Goal: Book appointment/travel/reservation

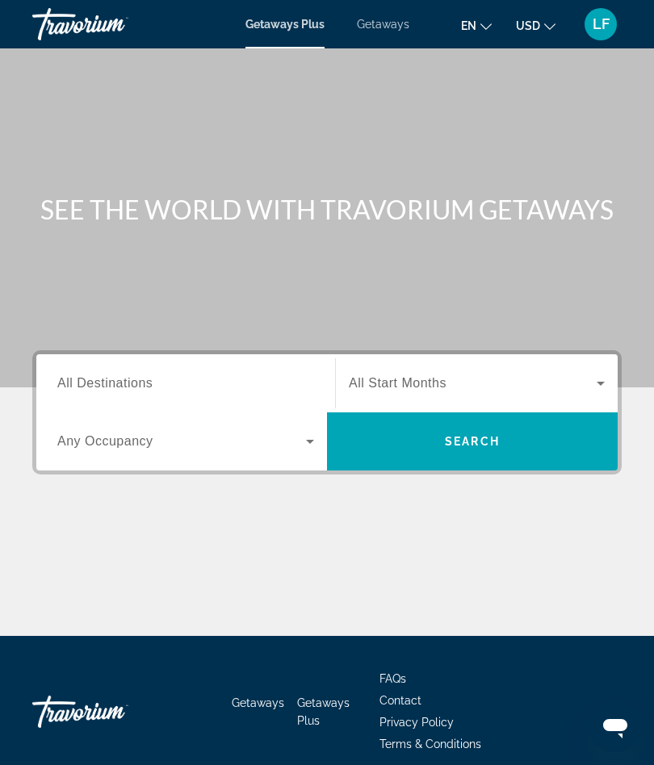
click at [69, 383] on span "All Destinations" at bounding box center [104, 383] width 95 height 14
click at [69, 383] on input "Destination All Destinations" at bounding box center [185, 384] width 257 height 19
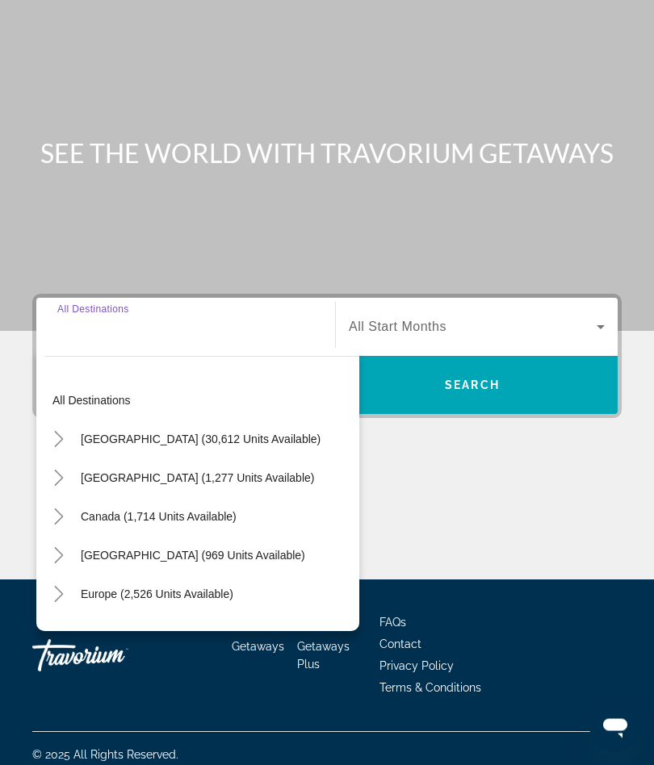
scroll to position [69, 0]
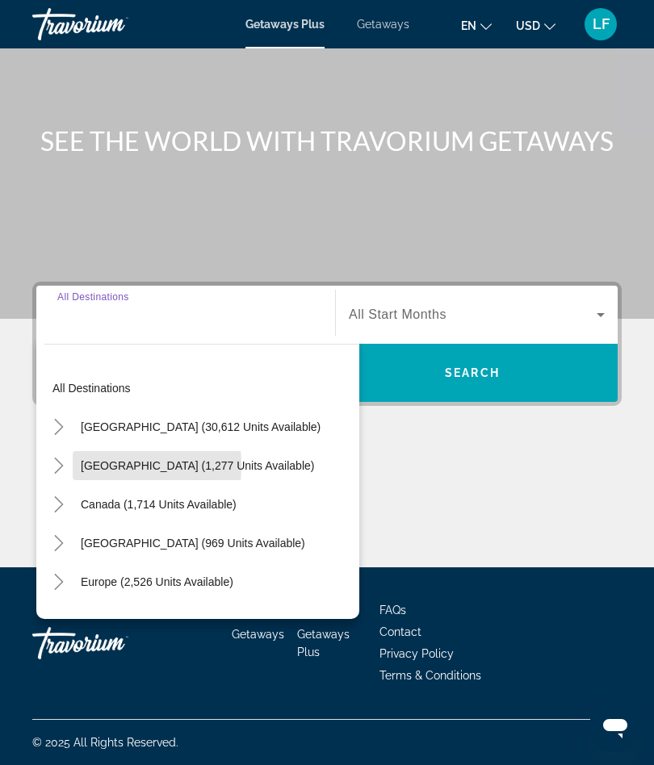
click at [88, 466] on span "[GEOGRAPHIC_DATA] (1,277 units available)" at bounding box center [197, 465] width 233 height 13
type input "**********"
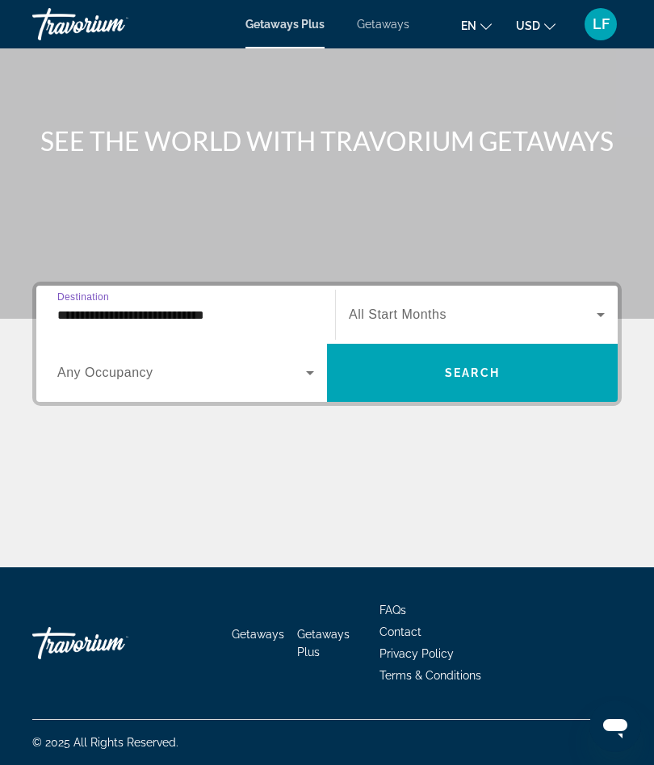
click at [73, 382] on span "Search widget" at bounding box center [181, 372] width 249 height 19
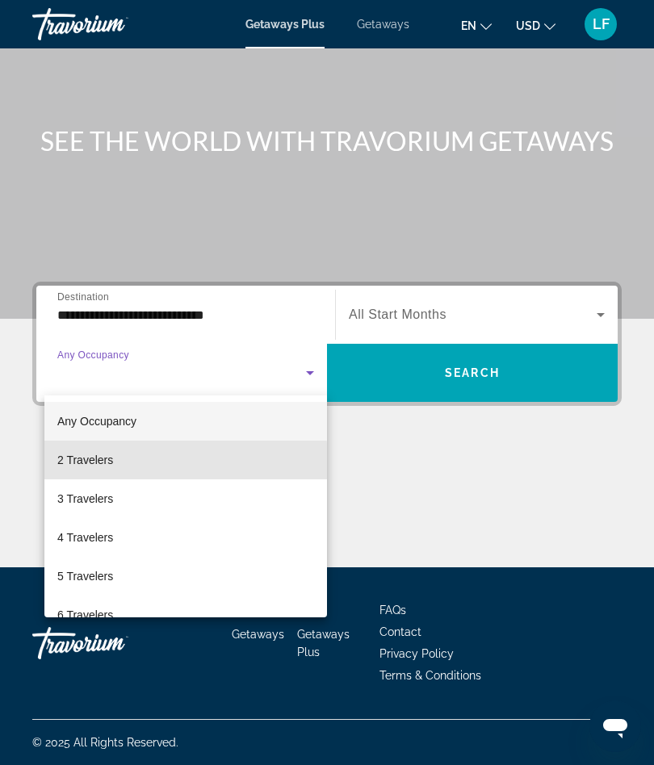
click at [66, 463] on span "2 Travelers" at bounding box center [85, 460] width 56 height 19
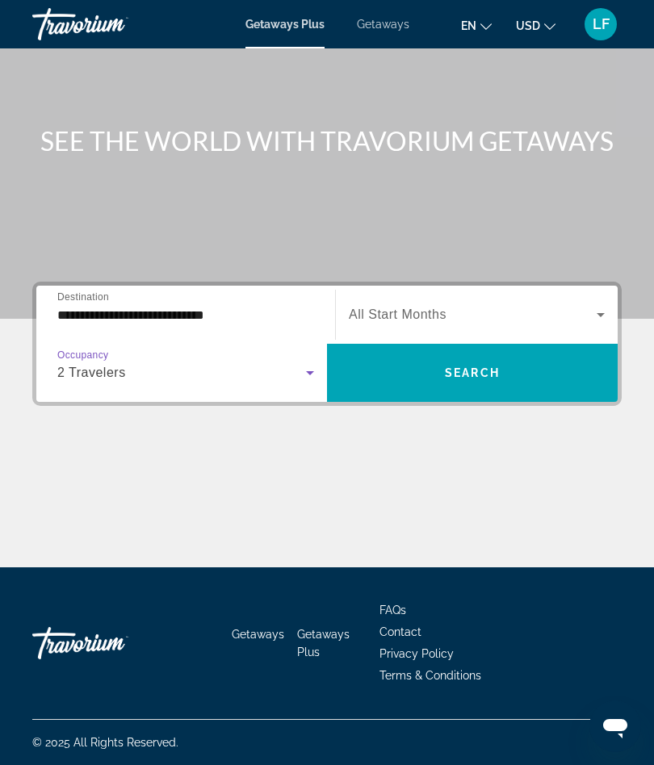
click at [400, 308] on span "All Start Months" at bounding box center [398, 315] width 98 height 14
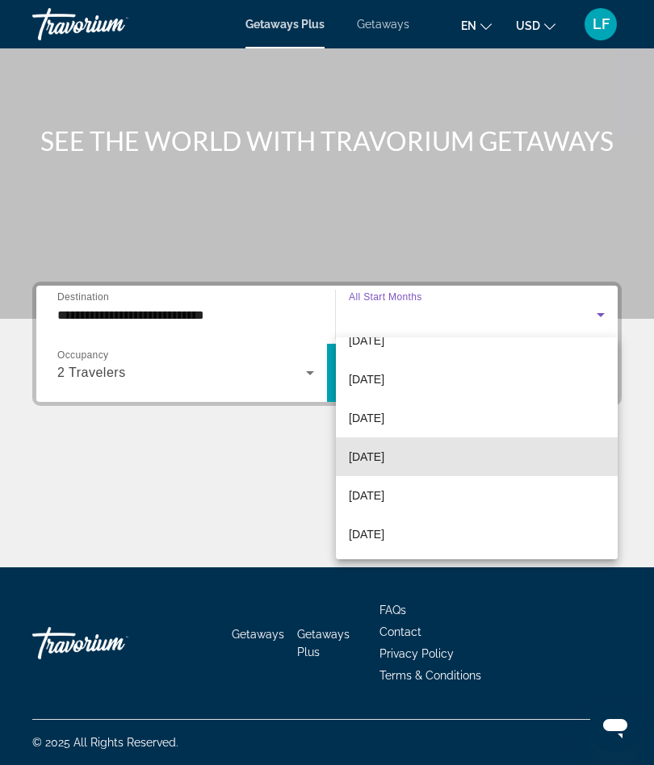
scroll to position [66, 0]
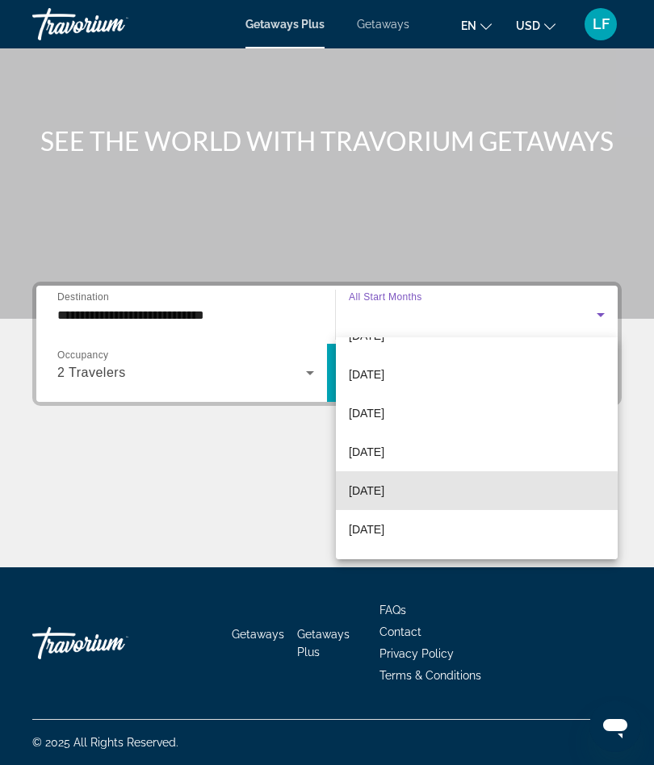
click at [367, 494] on span "[DATE]" at bounding box center [367, 490] width 36 height 19
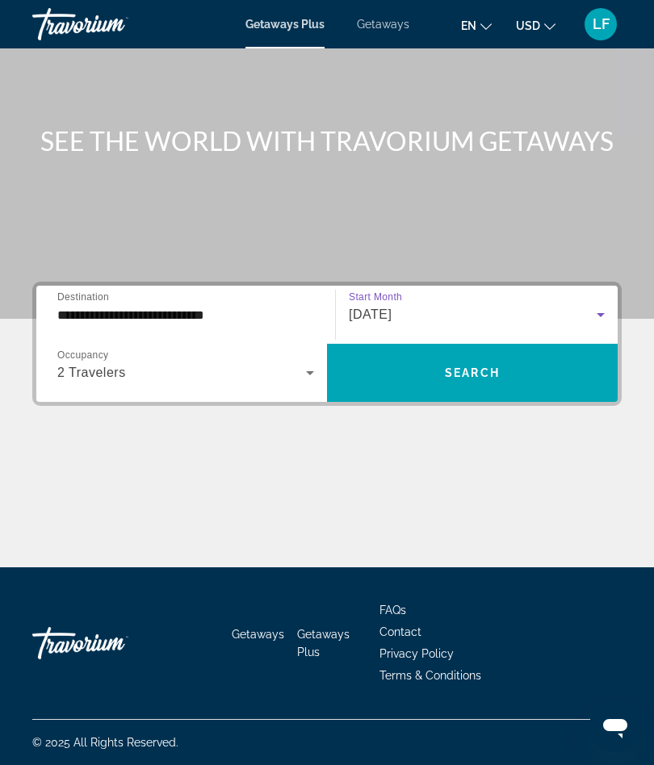
click at [425, 369] on span "Search widget" at bounding box center [472, 373] width 291 height 39
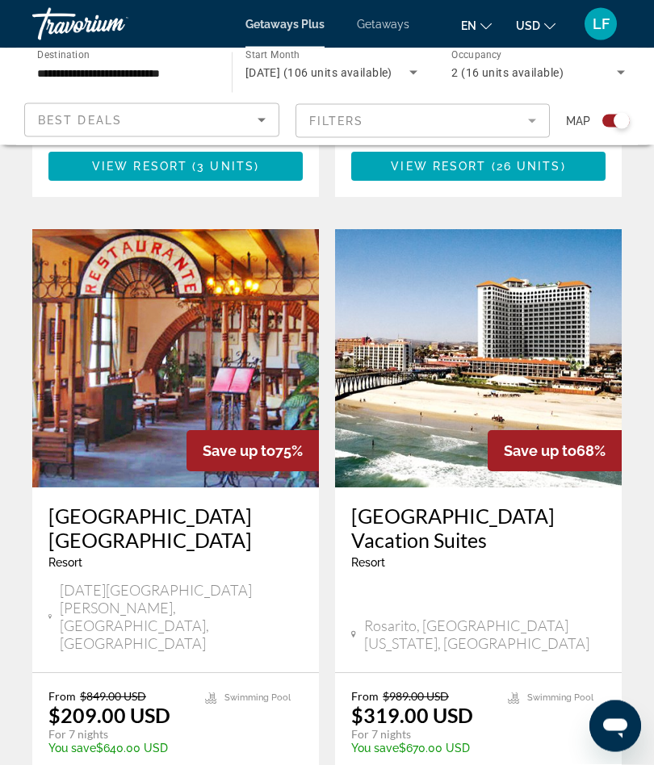
scroll to position [3427, 0]
